Goal: Navigation & Orientation: Understand site structure

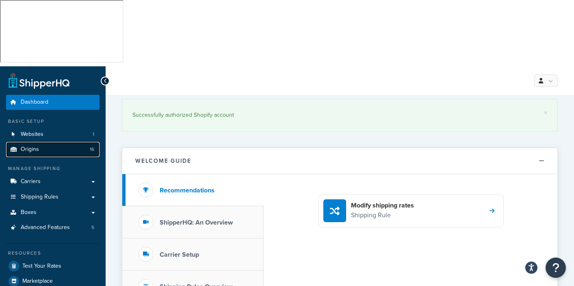
click at [36, 146] on span "Origins" at bounding box center [30, 149] width 18 height 7
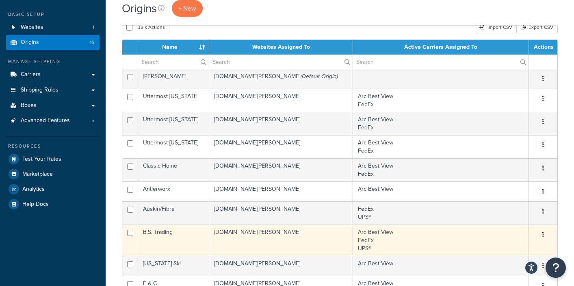
scroll to position [148, 0]
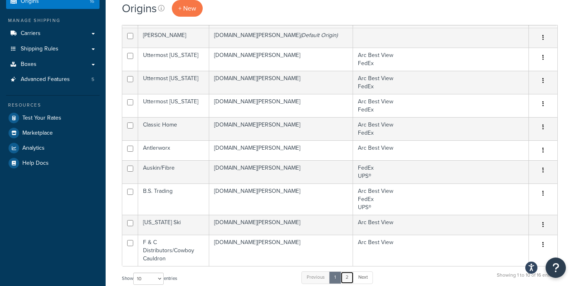
click at [351, 271] on link "2" at bounding box center [346, 277] width 13 height 12
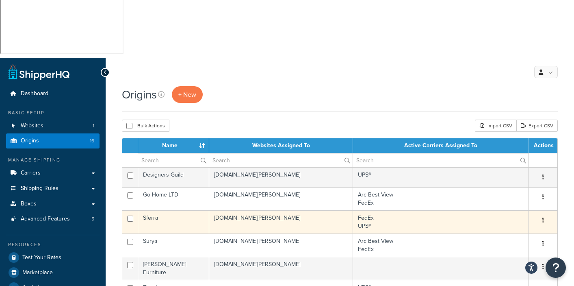
scroll to position [0, 0]
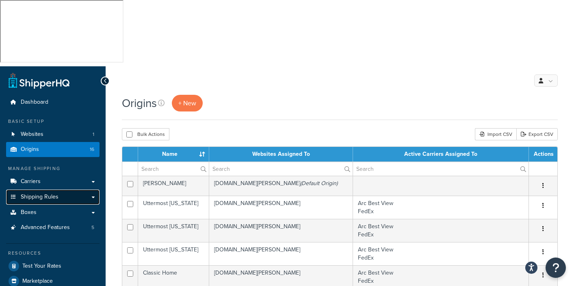
click at [42, 193] on span "Shipping Rules" at bounding box center [40, 196] width 38 height 7
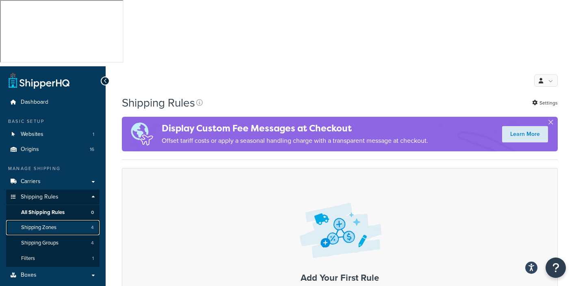
click at [46, 224] on span "Shipping Zones" at bounding box center [38, 227] width 35 height 7
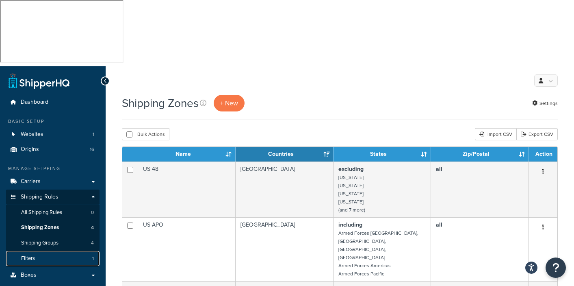
click at [28, 255] on span "Filters" at bounding box center [28, 258] width 14 height 7
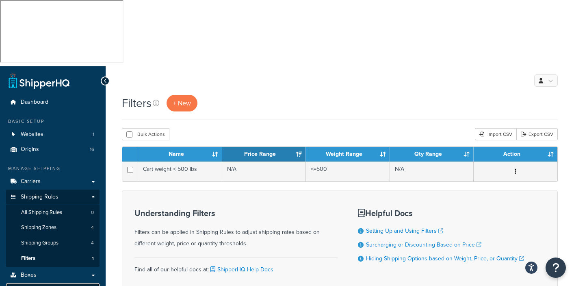
click at [42, 285] on span "Advanced Features" at bounding box center [45, 290] width 49 height 7
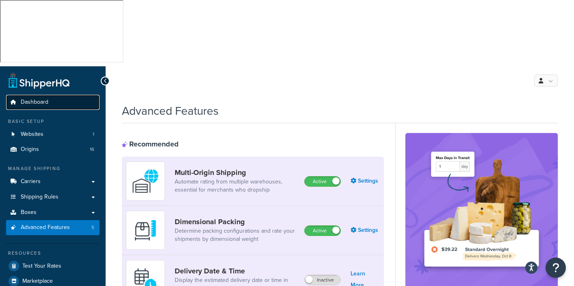
click at [32, 99] on span "Dashboard" at bounding box center [35, 102] width 28 height 7
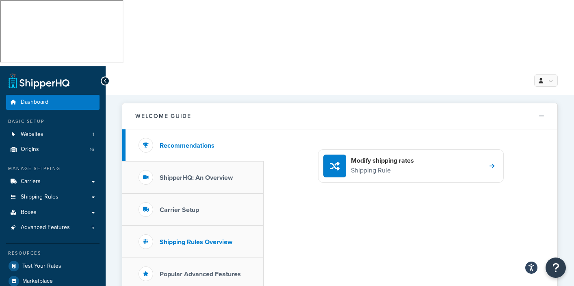
click at [209, 225] on li "Shipping Rules Overview" at bounding box center [192, 241] width 141 height 32
